Goal: Transaction & Acquisition: Purchase product/service

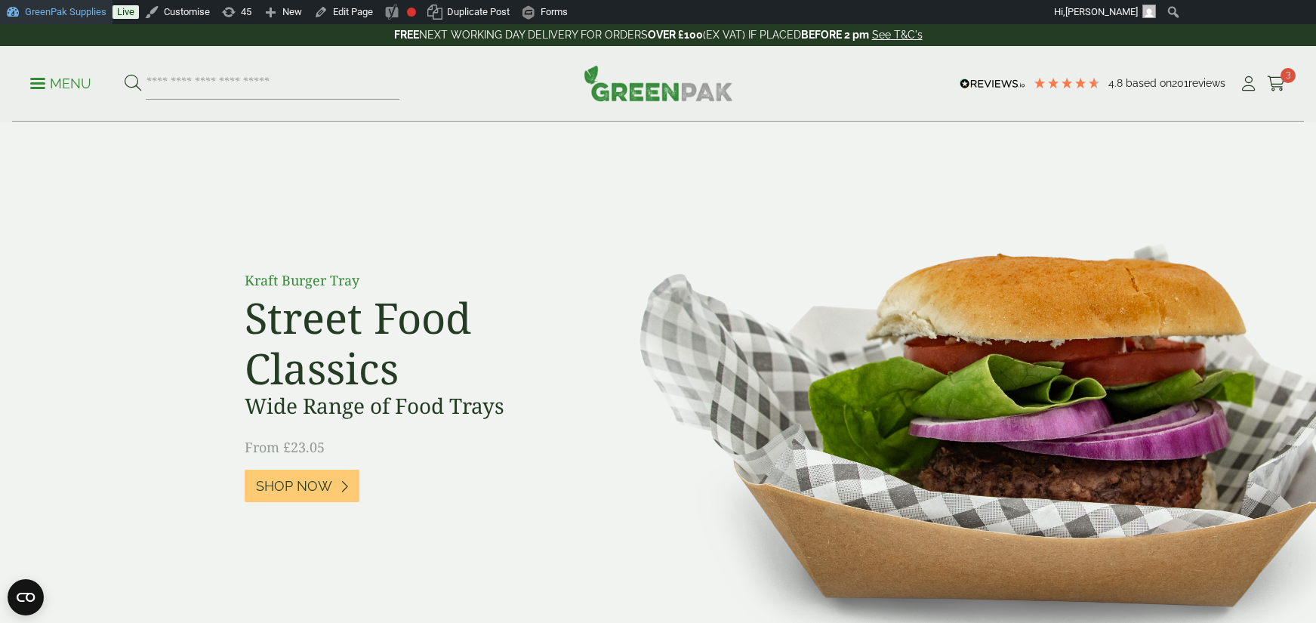
click at [88, 13] on link "GreenPak Supplies" at bounding box center [56, 12] width 112 height 24
click at [63, 83] on p "Menu" at bounding box center [60, 84] width 61 height 18
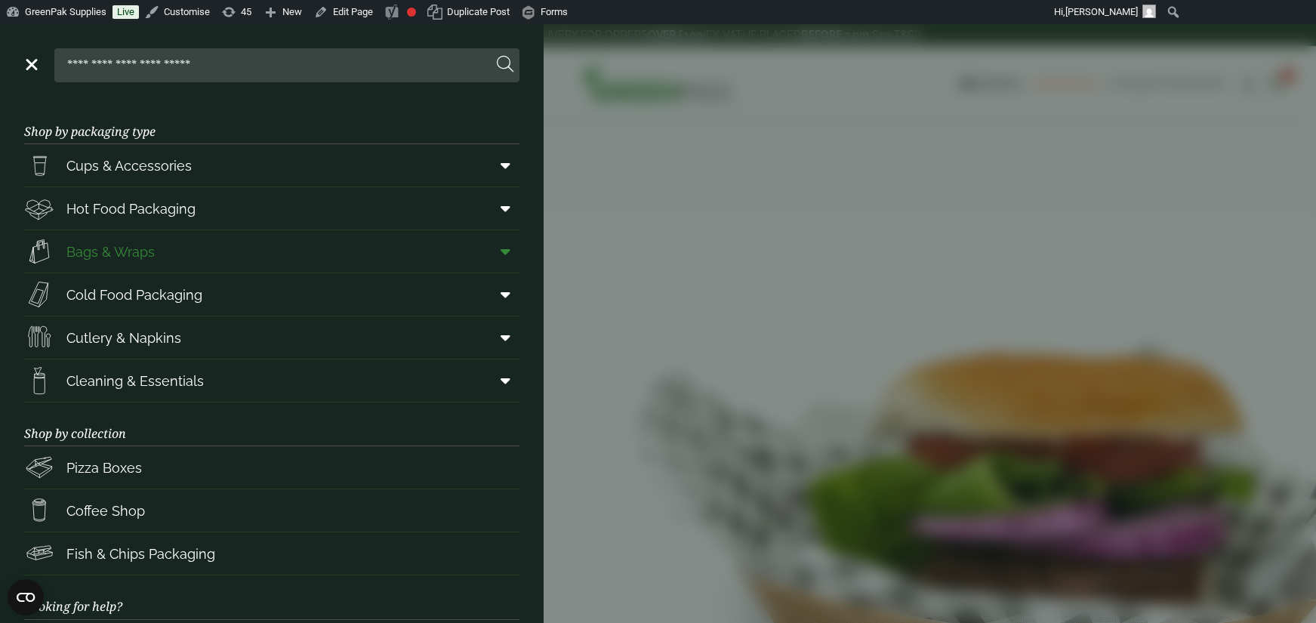
click at [505, 256] on icon at bounding box center [505, 251] width 10 height 15
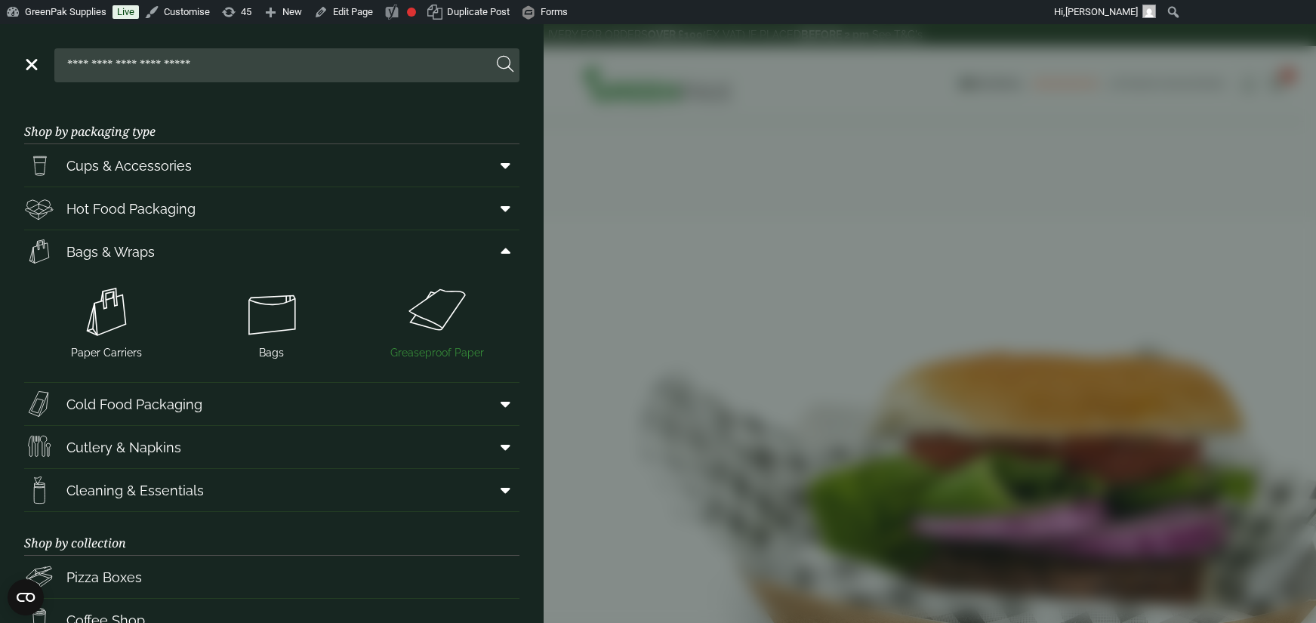
click at [431, 328] on img at bounding box center [436, 312] width 153 height 60
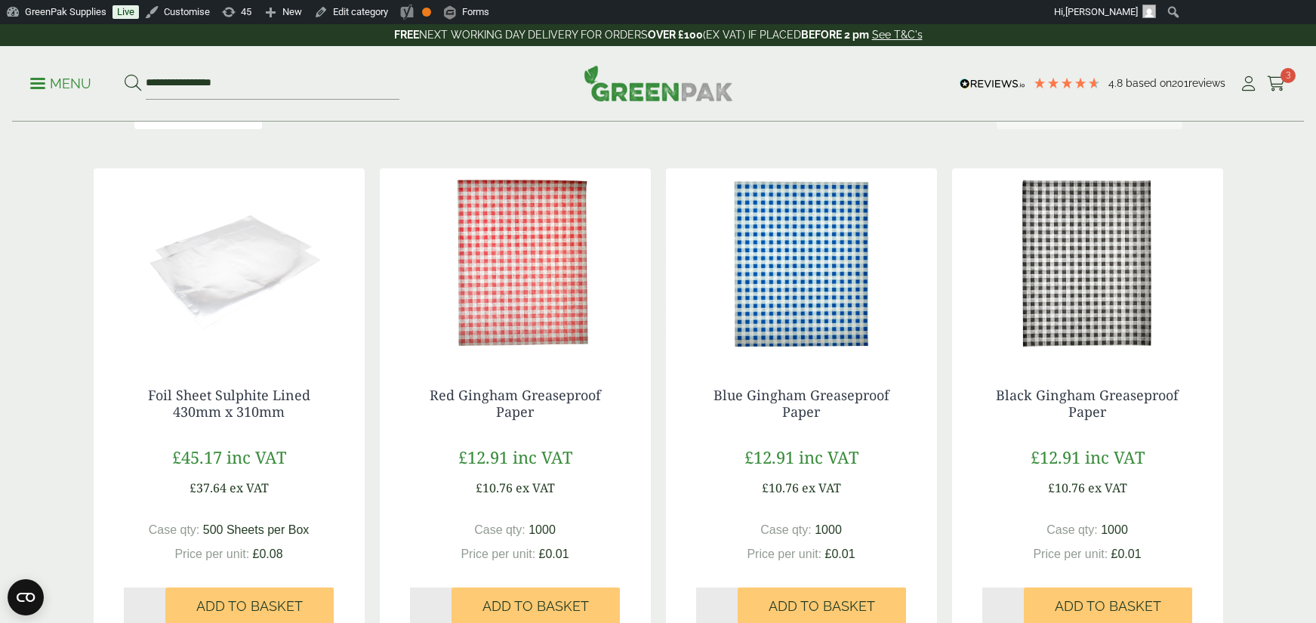
scroll to position [245, 0]
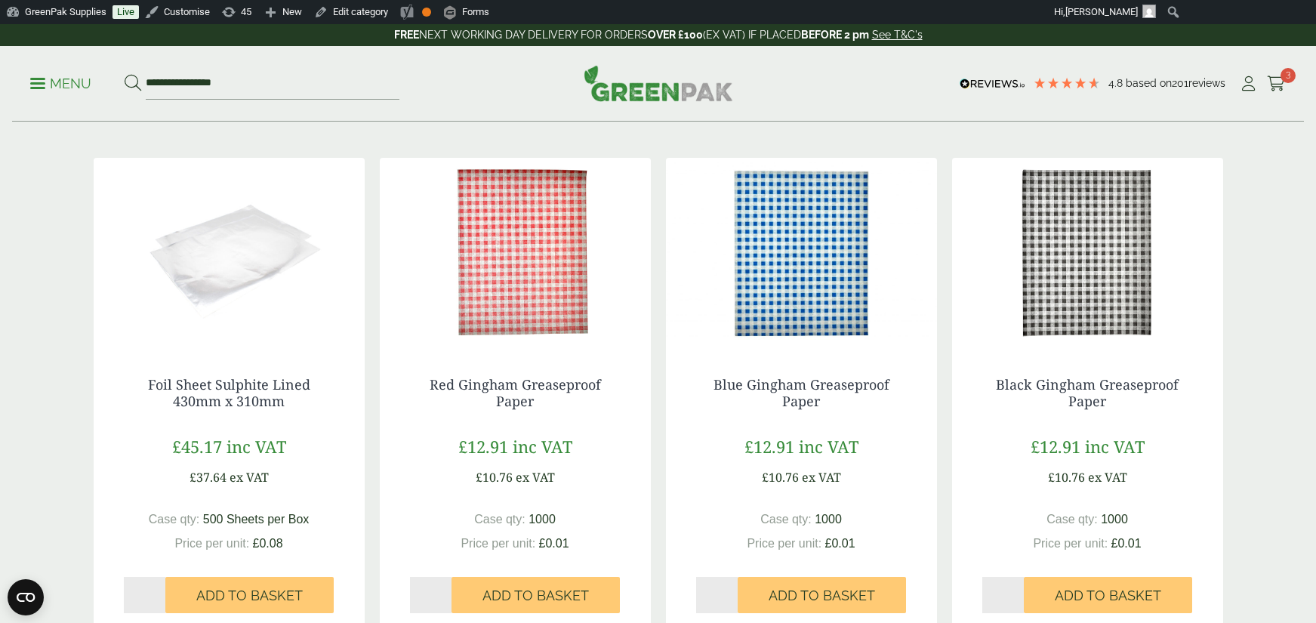
click at [534, 325] on img at bounding box center [515, 252] width 271 height 189
